Goal: Task Accomplishment & Management: Complete application form

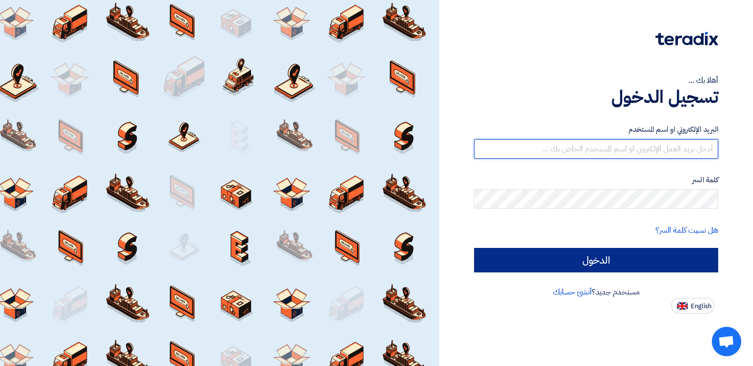
type input "[EMAIL_ADDRESS][DOMAIN_NAME]"
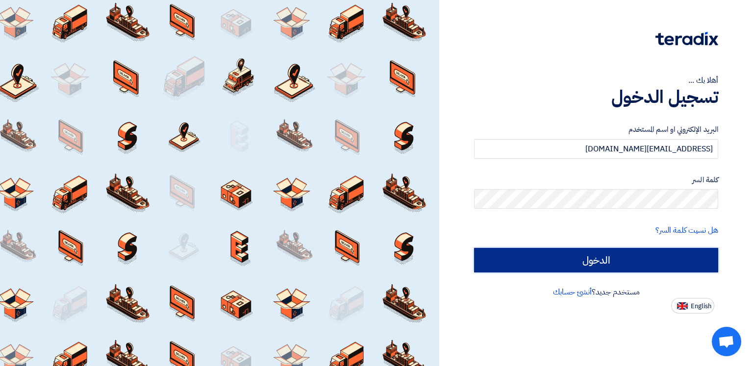
click at [665, 263] on input "الدخول" at bounding box center [596, 260] width 244 height 25
type input "Sign in"
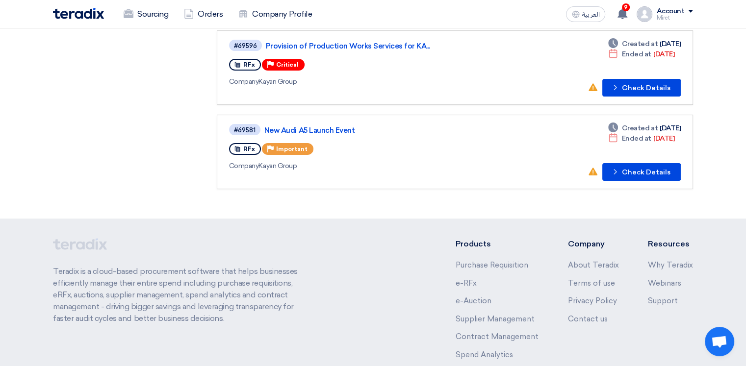
scroll to position [231, 0]
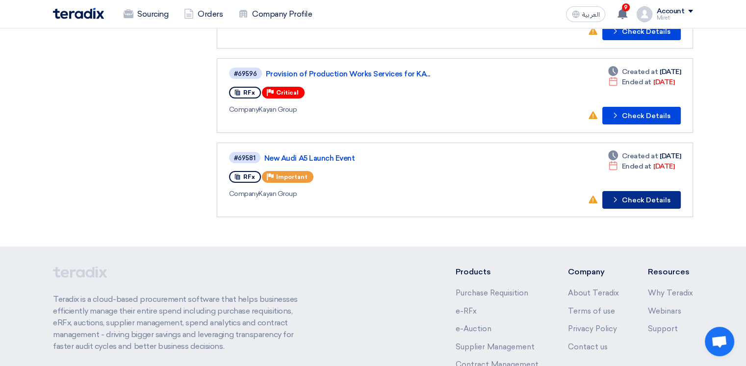
click at [657, 199] on button "Check details Check Details" at bounding box center [641, 200] width 78 height 18
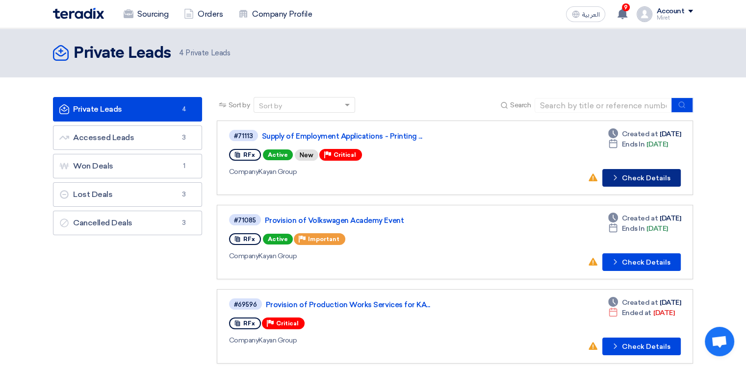
click at [647, 179] on button "Check details Check Details" at bounding box center [641, 178] width 78 height 18
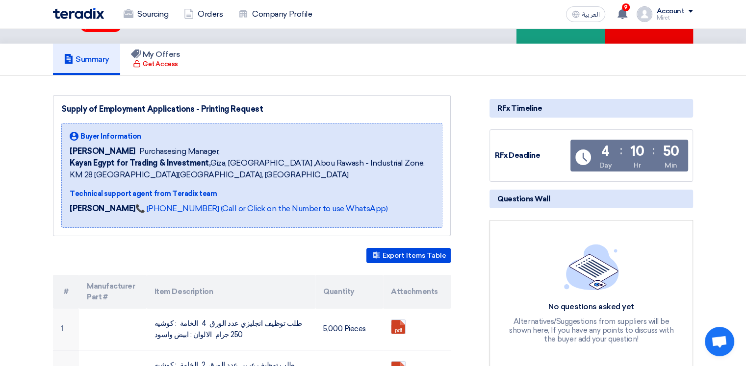
scroll to position [147, 0]
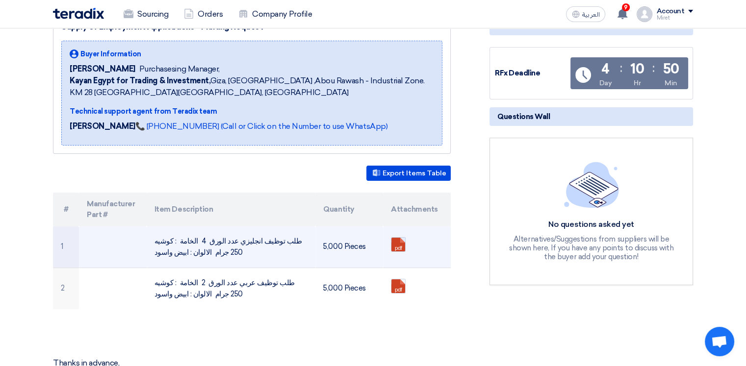
click at [404, 244] on link at bounding box center [430, 267] width 78 height 59
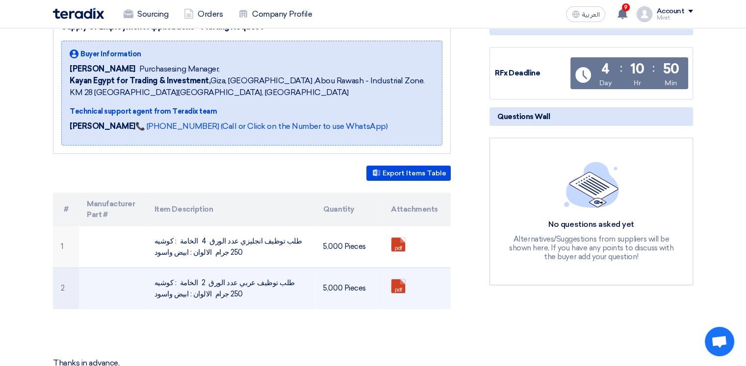
click at [400, 283] on link at bounding box center [430, 309] width 78 height 59
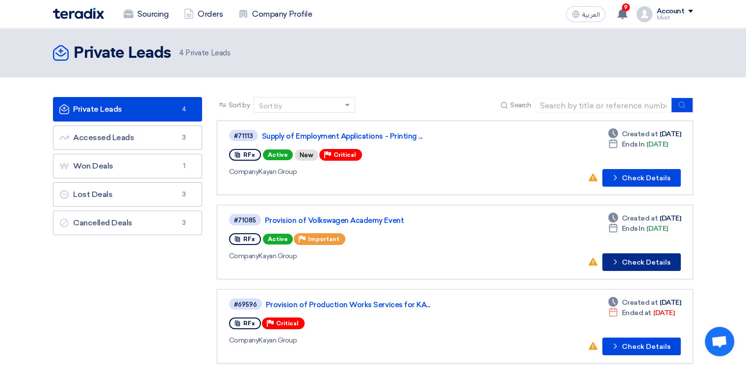
click at [659, 264] on button "Check details Check Details" at bounding box center [641, 263] width 78 height 18
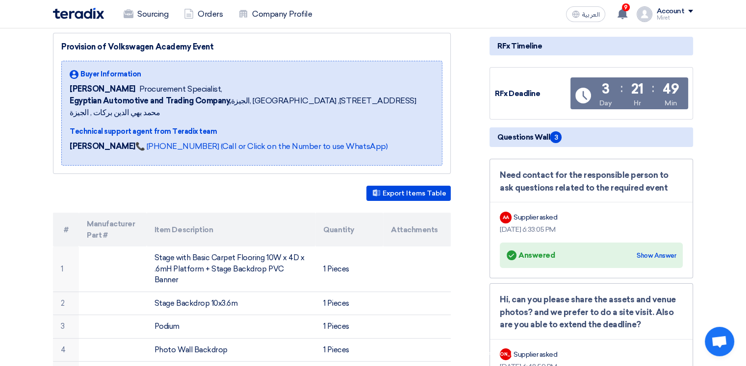
scroll to position [98, 0]
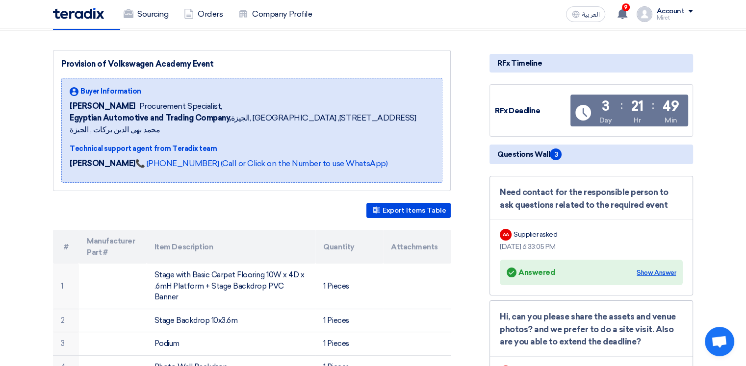
click at [649, 273] on div "Show Answer" at bounding box center [656, 273] width 39 height 10
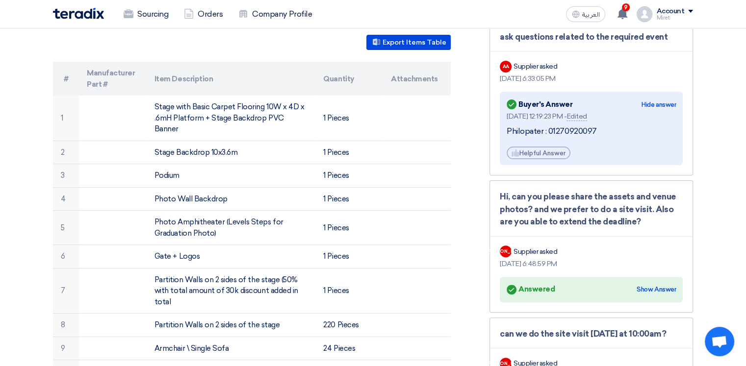
scroll to position [294, 0]
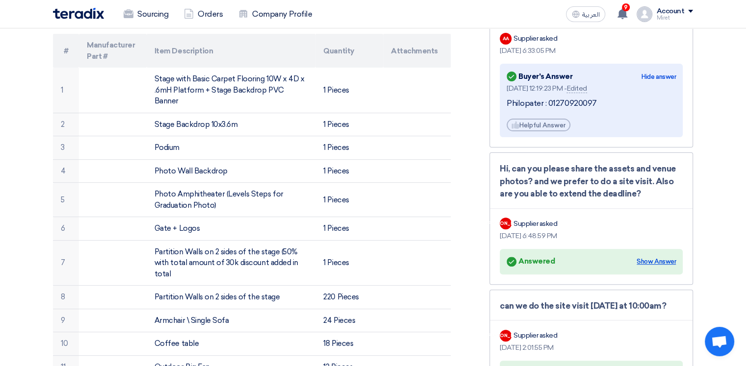
click at [649, 259] on div "Show Answer" at bounding box center [656, 262] width 39 height 10
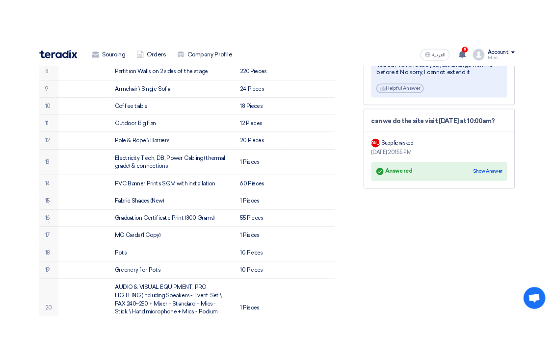
scroll to position [477, 0]
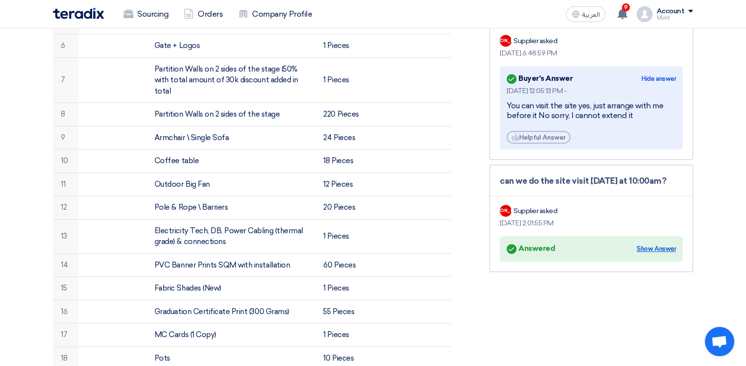
click at [661, 246] on div "Show Answer" at bounding box center [656, 249] width 39 height 10
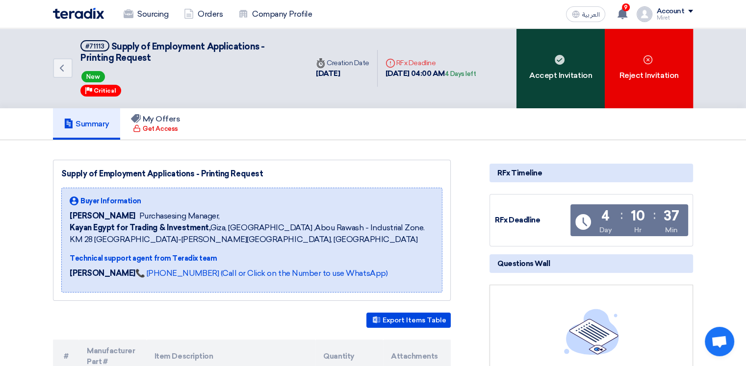
click at [555, 73] on div "Accept Invitation" at bounding box center [560, 68] width 88 height 80
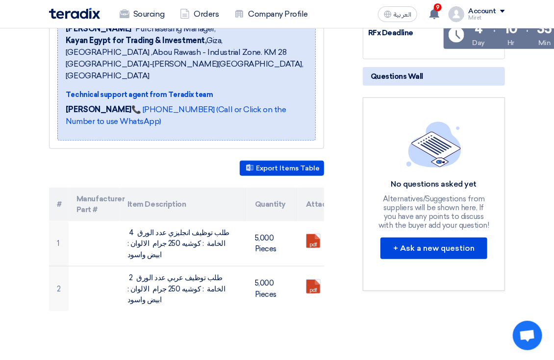
scroll to position [294, 0]
